Goal: Information Seeking & Learning: Learn about a topic

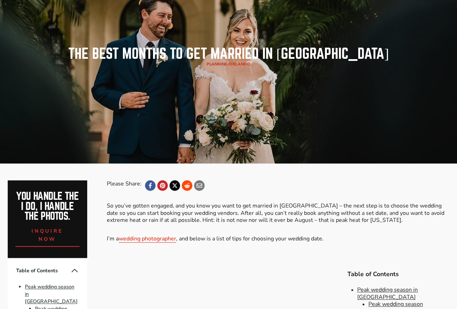
scroll to position [6, 0]
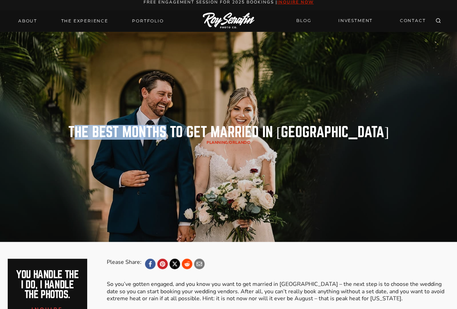
drag, startPoint x: 103, startPoint y: 130, endPoint x: 190, endPoint y: 129, distance: 87.2
click at [197, 129] on h1 "The Best Months to get Married in [GEOGRAPHIC_DATA]" at bounding box center [228, 132] width 321 height 14
click at [139, 130] on h1 "The Best Months to get Married in [GEOGRAPHIC_DATA]" at bounding box center [228, 132] width 321 height 14
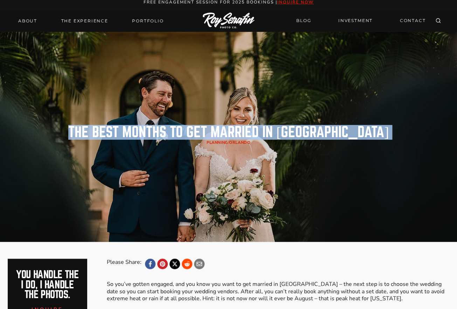
drag, startPoint x: 93, startPoint y: 129, endPoint x: 291, endPoint y: 122, distance: 197.6
click at [291, 122] on header "The Best Months to get Married in [GEOGRAPHIC_DATA] planning / [GEOGRAPHIC_DATA]" at bounding box center [229, 137] width 442 height 210
copy header "The Best Months to get Married in [GEOGRAPHIC_DATA]"
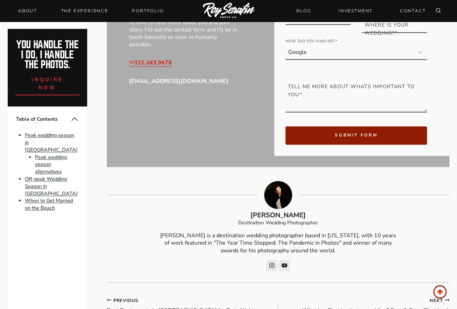
scroll to position [1128, 0]
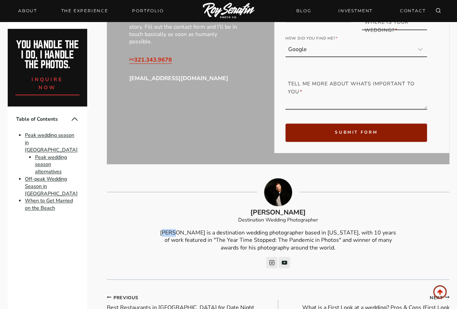
drag, startPoint x: 166, startPoint y: 220, endPoint x: 179, endPoint y: 220, distance: 13.3
click at [179, 229] on p "[PERSON_NAME] is a destination wedding photographer based in [US_STATE], with 1…" at bounding box center [278, 240] width 240 height 22
click at [157, 222] on div "[PERSON_NAME] Wedding Photographer [PERSON_NAME] is a destination wedding photo…" at bounding box center [278, 223] width 342 height 90
drag, startPoint x: 159, startPoint y: 222, endPoint x: 194, endPoint y: 223, distance: 35.1
click at [194, 229] on p "[PERSON_NAME] is a destination wedding photographer based in [US_STATE], with 1…" at bounding box center [278, 240] width 240 height 22
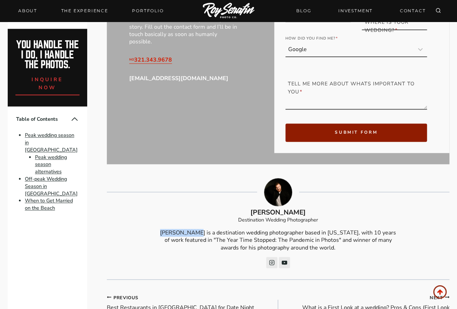
copy p "[PERSON_NAME]"
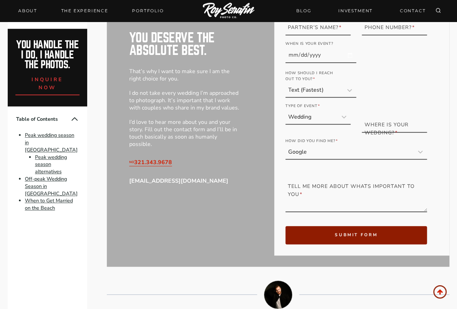
scroll to position [1021, 0]
